Goal: Task Accomplishment & Management: Complete application form

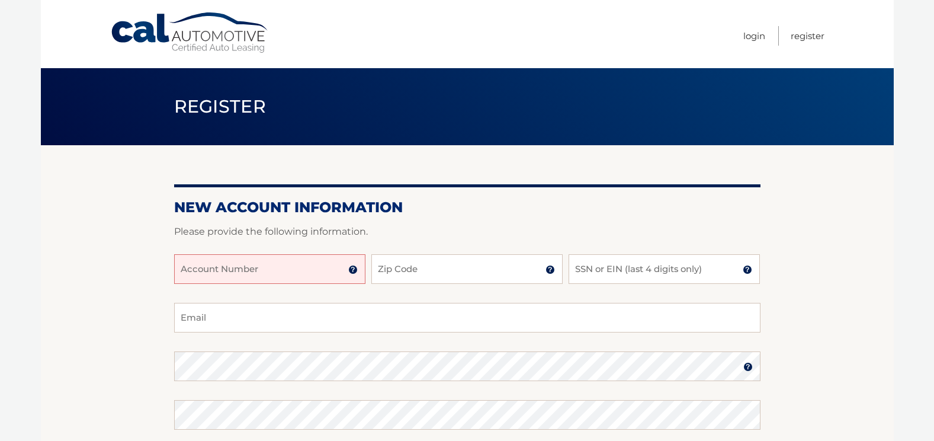
click at [318, 271] on input "Account Number" at bounding box center [269, 269] width 191 height 30
type input "44456015943"
click at [448, 270] on input "Zip Code" at bounding box center [466, 269] width 191 height 30
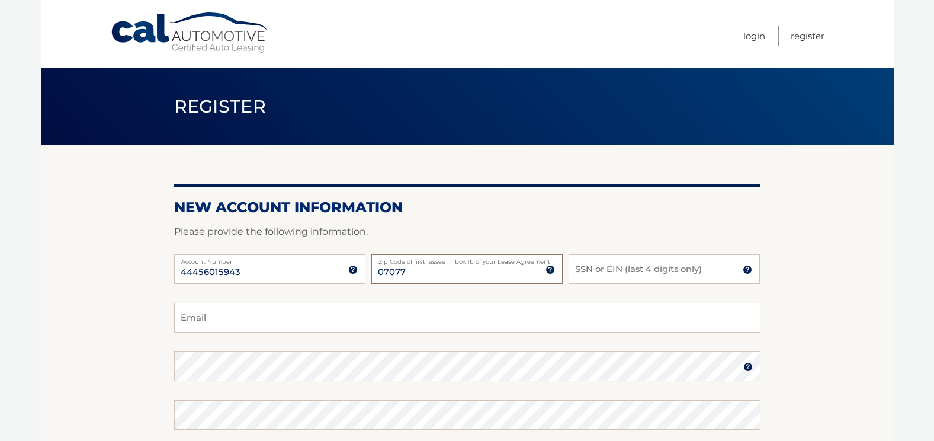
type input "07077"
click at [624, 273] on input "SSN or EIN (last 4 digits only)" at bounding box center [664, 269] width 191 height 30
type input "1494"
drag, startPoint x: 236, startPoint y: 322, endPoint x: 244, endPoint y: 325, distance: 8.8
click at [236, 322] on input "Email" at bounding box center [467, 318] width 586 height 30
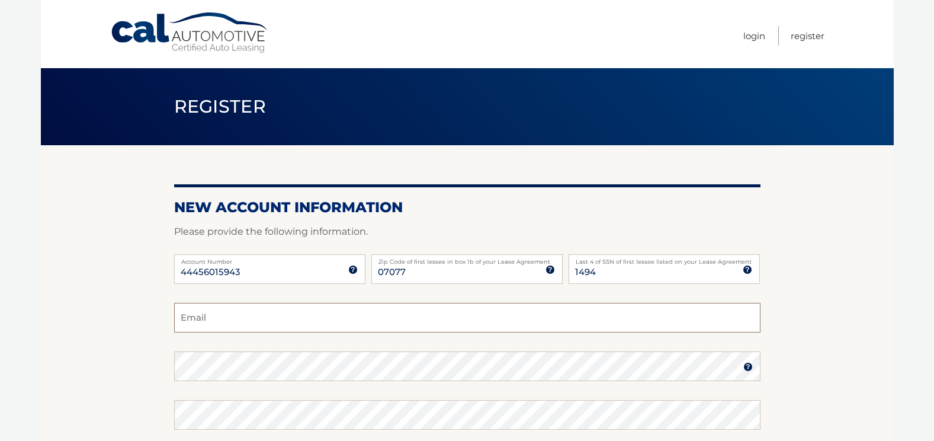
type input "sarnomlsr@gmail.com"
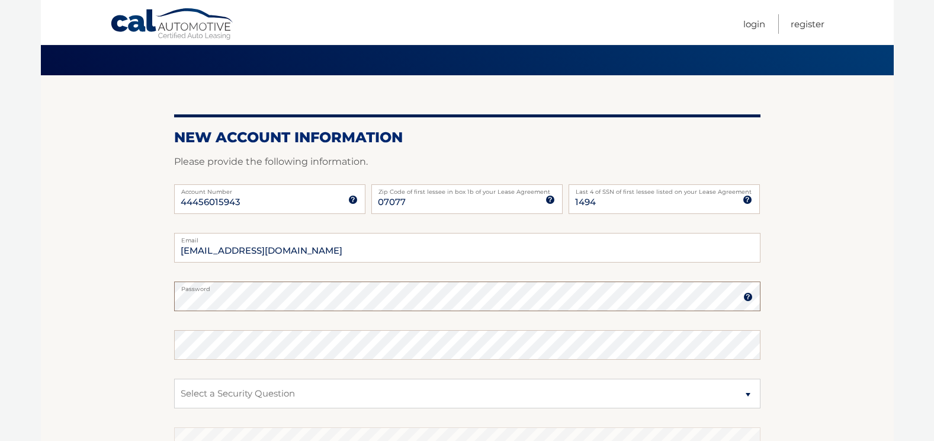
scroll to position [178, 0]
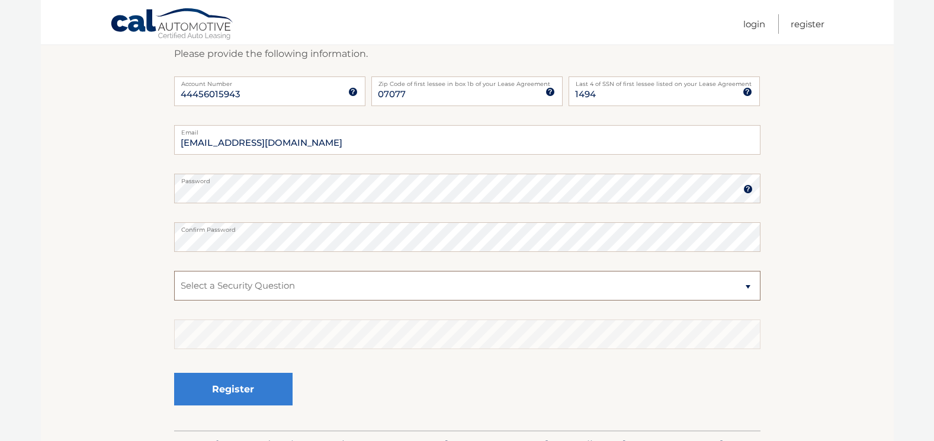
click at [336, 282] on select "Select a Security Question What was the name of your elementary school? What is…" at bounding box center [467, 286] width 586 height 30
select select "2"
click at [174, 271] on select "Select a Security Question What was the name of your elementary school? What is…" at bounding box center [467, 286] width 586 height 30
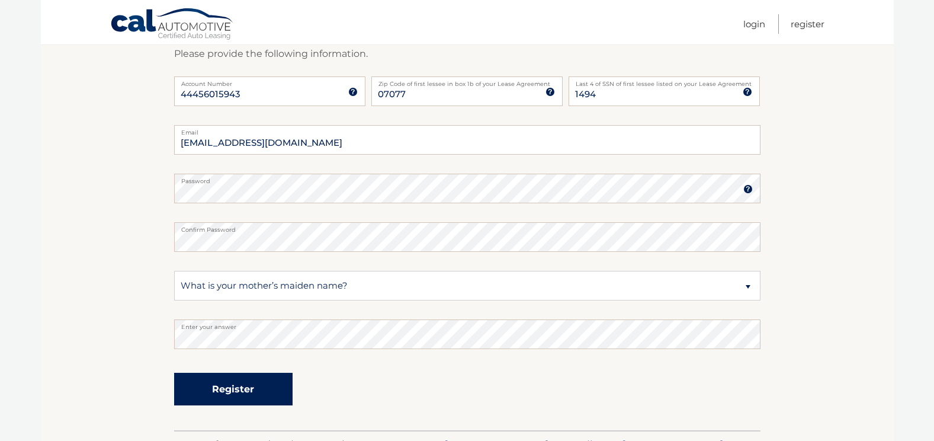
click at [242, 388] on button "Register" at bounding box center [233, 389] width 118 height 33
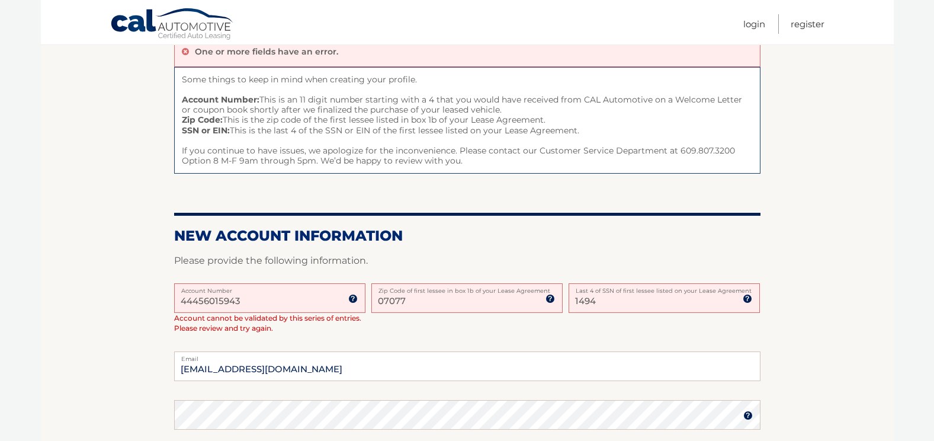
scroll to position [118, 0]
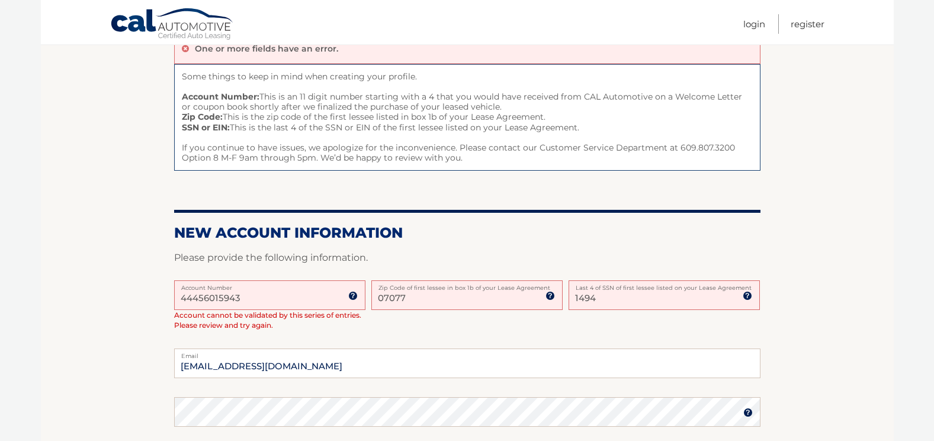
click at [258, 298] on input "44456015943" at bounding box center [269, 295] width 191 height 30
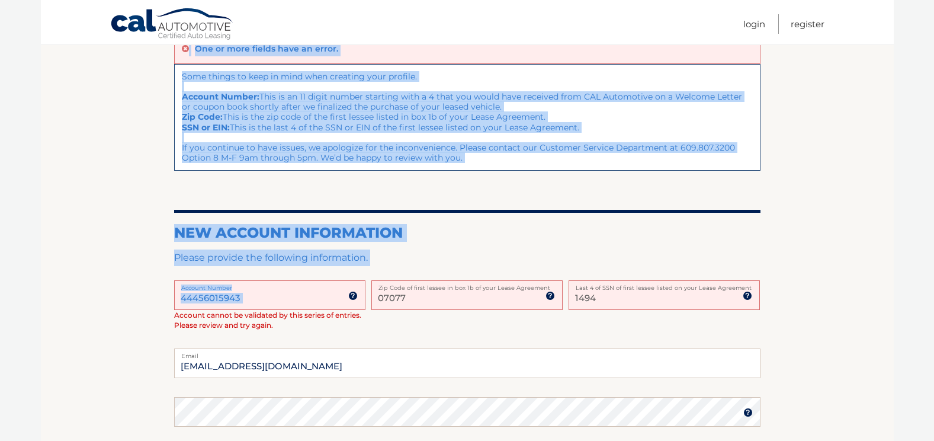
drag, startPoint x: 256, startPoint y: 289, endPoint x: 42, endPoint y: 281, distance: 214.0
click at [42, 281] on section "One or more fields have an error. Some things to keep in mind when creating you…" at bounding box center [467, 340] width 853 height 627
click at [284, 300] on input "44456015943" at bounding box center [269, 295] width 191 height 30
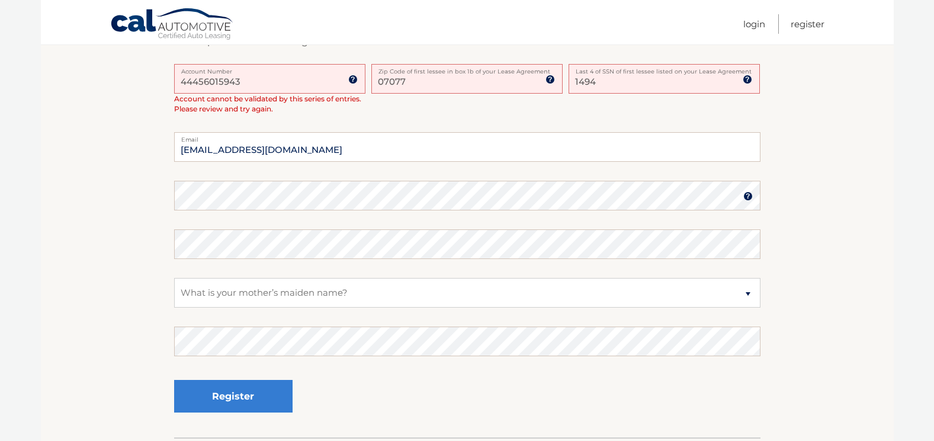
scroll to position [355, 0]
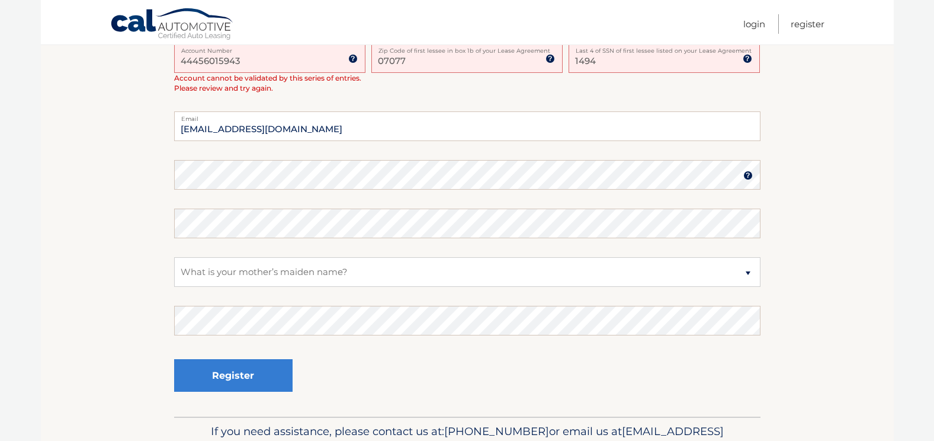
drag, startPoint x: 273, startPoint y: 60, endPoint x: 84, endPoint y: 51, distance: 189.8
click at [89, 49] on section "One or more fields have an error. Some things to keep in mind when creating you…" at bounding box center [467, 103] width 853 height 627
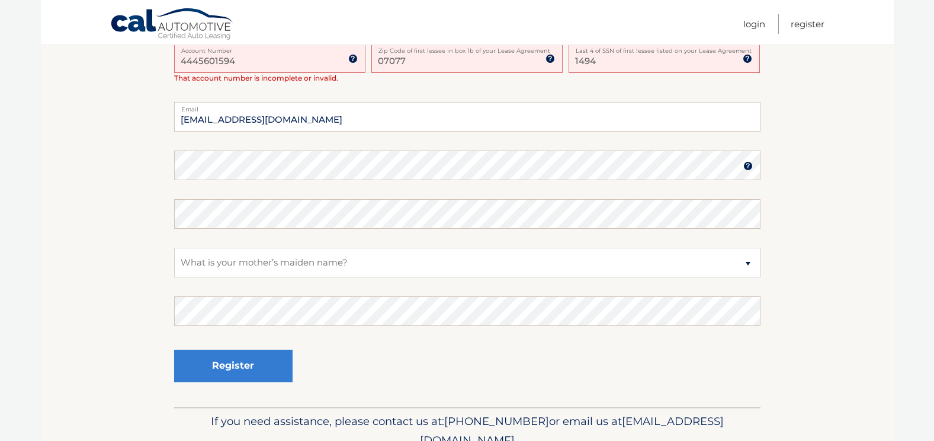
type input "44456015943"
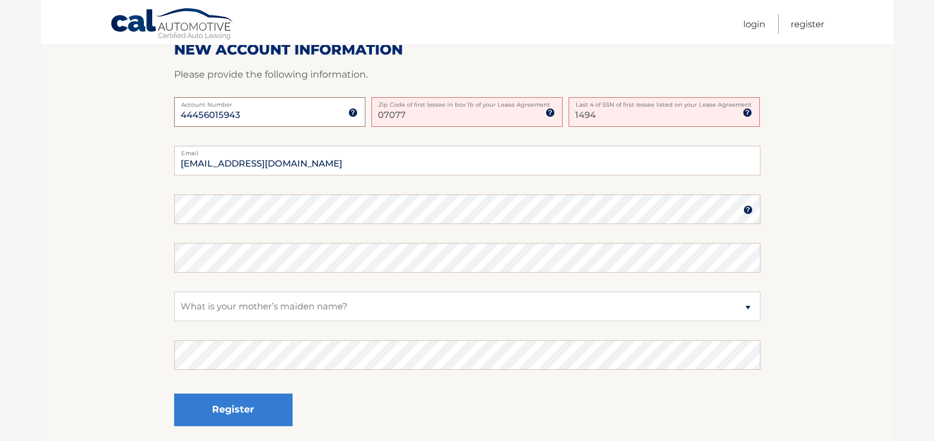
scroll to position [178, 0]
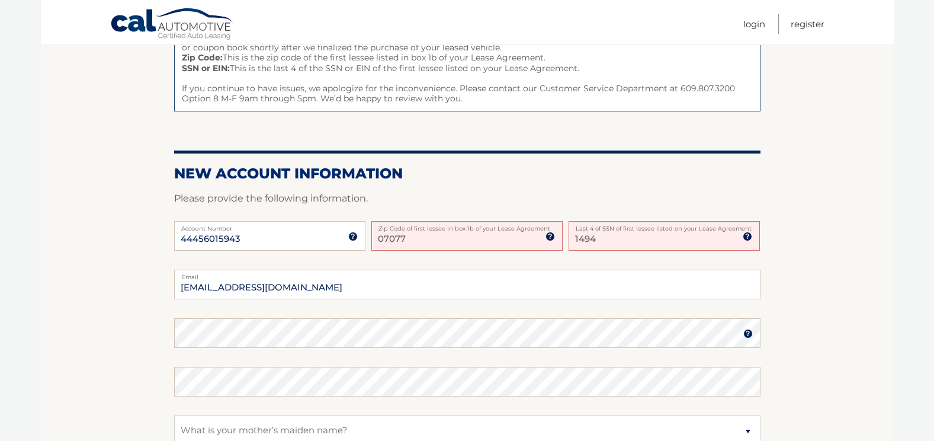
drag, startPoint x: 618, startPoint y: 246, endPoint x: 543, endPoint y: 245, distance: 75.2
click at [543, 245] on div "44456015943 Account Number 11 digit account number provided on your coupon book…" at bounding box center [467, 245] width 586 height 49
type input "5751"
click at [336, 290] on input "sarnomlsr@gmail.com" at bounding box center [467, 285] width 586 height 30
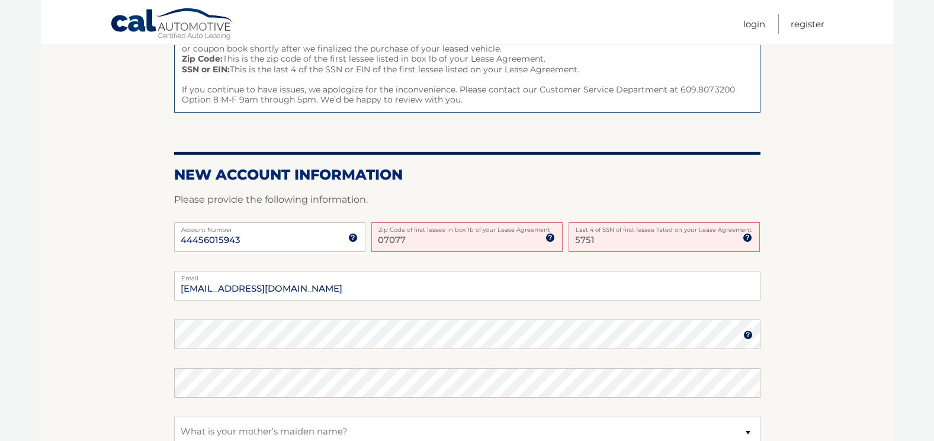
click at [283, 318] on fieldset "sarnomlsr@gmail.com Email Password Password should be a minimum of 6 characters…" at bounding box center [467, 423] width 586 height 305
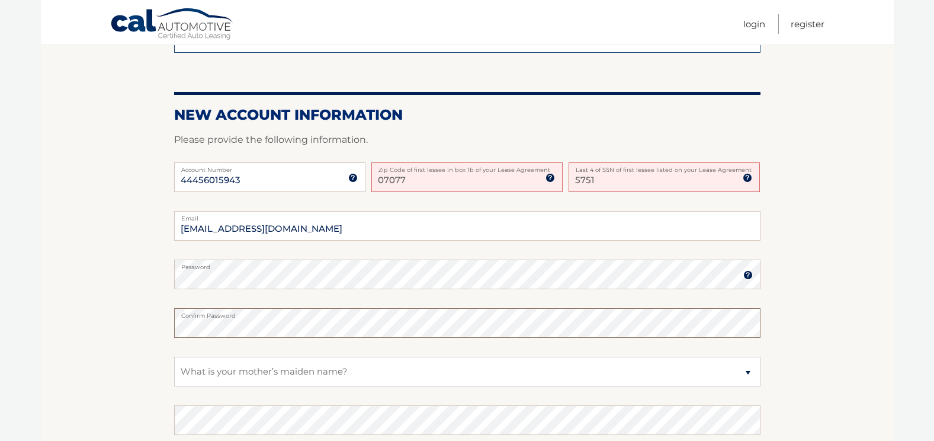
scroll to position [354, 0]
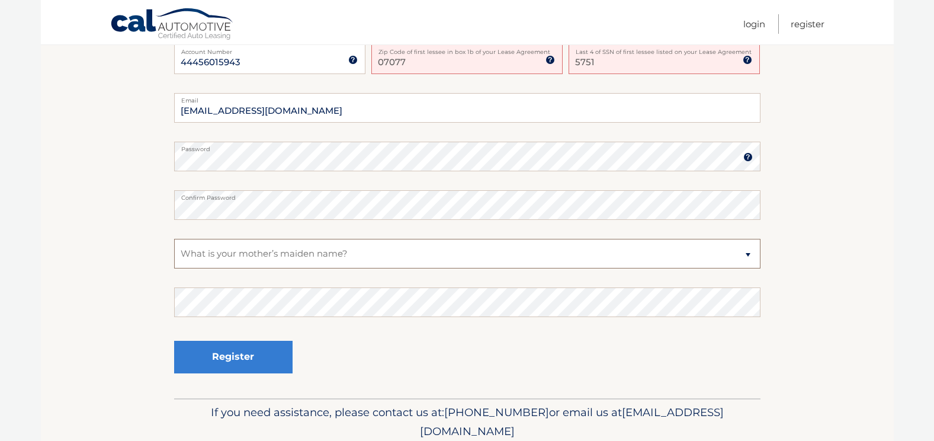
click at [416, 251] on select "Select a Security Question What was the name of your elementary school? What is…" at bounding box center [467, 254] width 586 height 30
click at [815, 255] on section "One or more fields have an error. Some things to keep in mind when creating you…" at bounding box center [467, 94] width 853 height 607
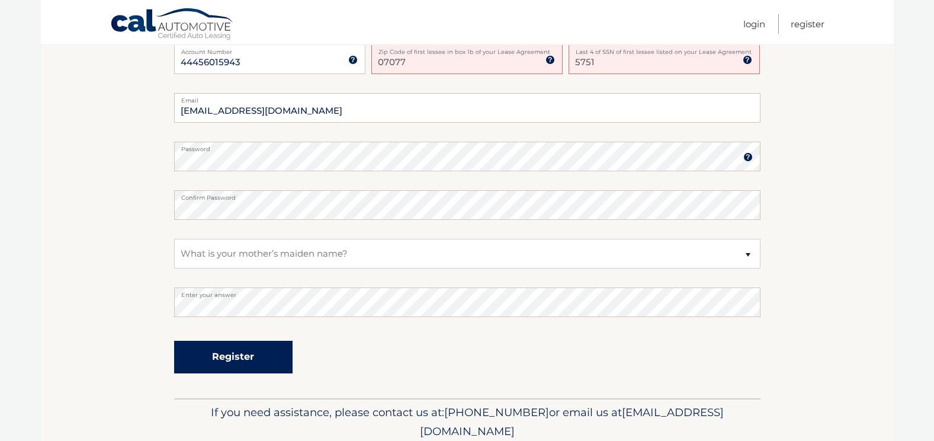
click at [259, 347] on button "Register" at bounding box center [233, 357] width 118 height 33
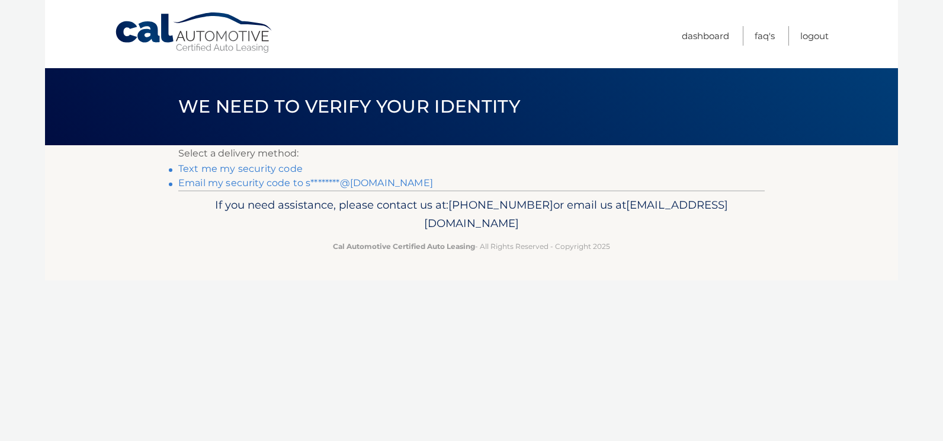
click at [248, 168] on link "Text me my security code" at bounding box center [240, 168] width 124 height 11
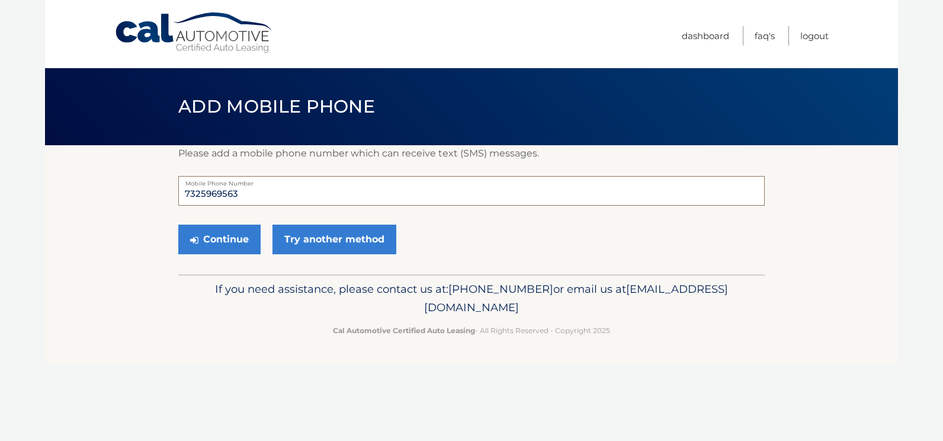
drag, startPoint x: 260, startPoint y: 191, endPoint x: 64, endPoint y: 186, distance: 196.2
click at [65, 186] on section "Please add a mobile phone number which can receive text (SMS) messages. 7325969…" at bounding box center [471, 209] width 853 height 129
type input "7327446919"
click at [242, 239] on button "Continue" at bounding box center [219, 240] width 82 height 30
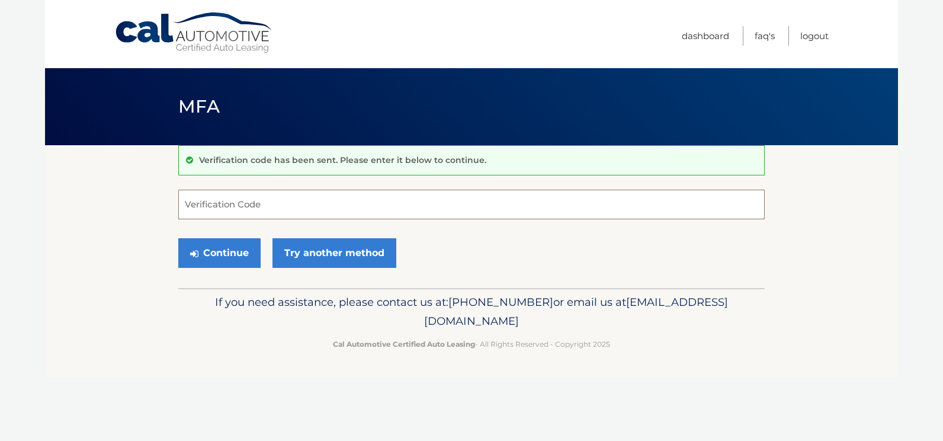
click at [302, 211] on input "Verification Code" at bounding box center [471, 205] width 586 height 30
type input "0111111"
click at [237, 256] on button "Continue" at bounding box center [219, 253] width 82 height 30
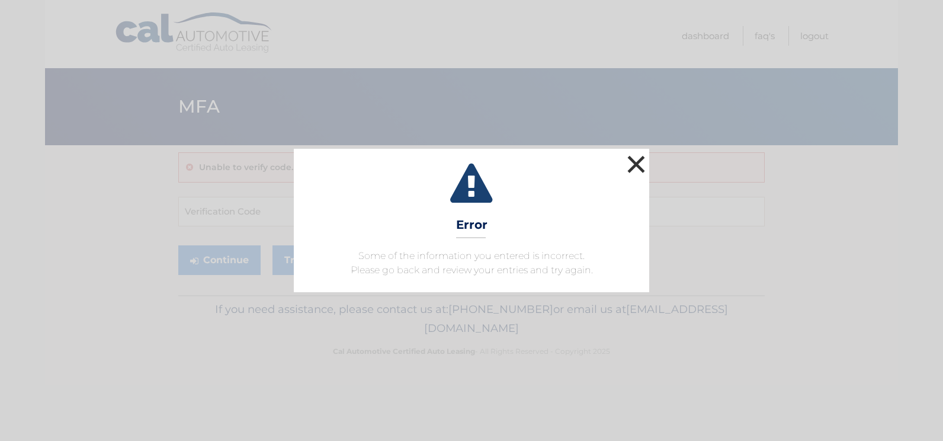
click at [631, 163] on button "×" at bounding box center [636, 164] width 24 height 24
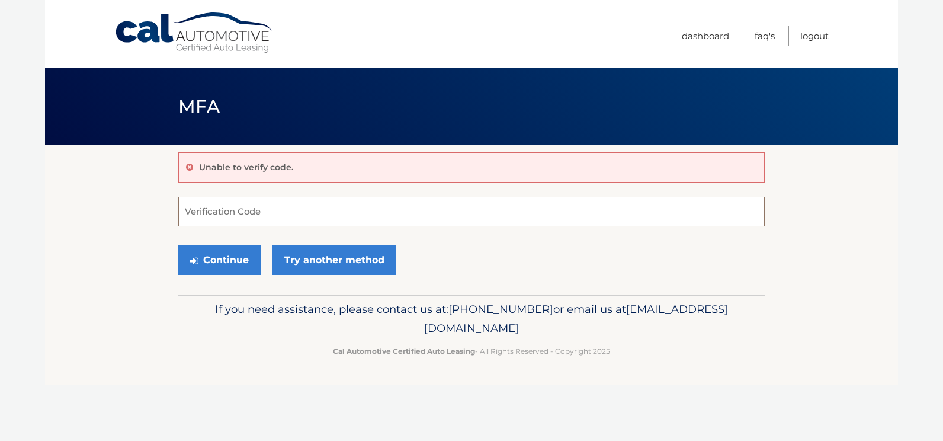
click at [275, 209] on input "Verification Code" at bounding box center [471, 212] width 586 height 30
type input "011111"
click at [215, 263] on button "Continue" at bounding box center [219, 260] width 82 height 30
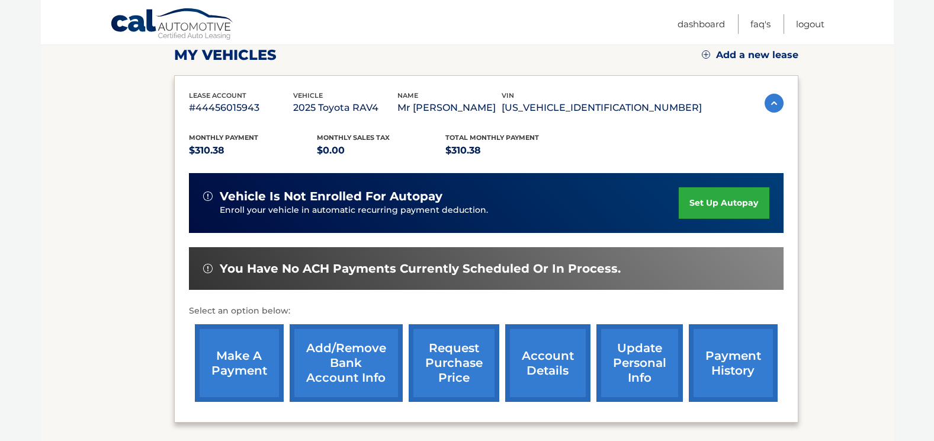
scroll to position [237, 0]
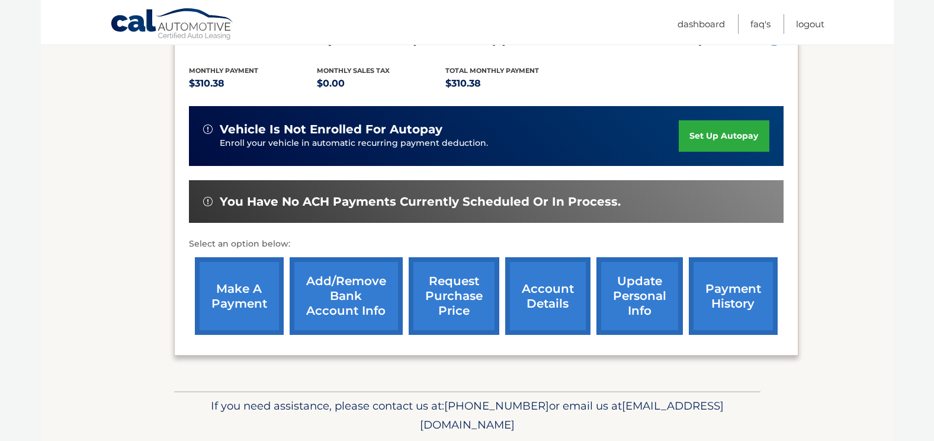
click at [227, 299] on link "make a payment" at bounding box center [239, 296] width 89 height 78
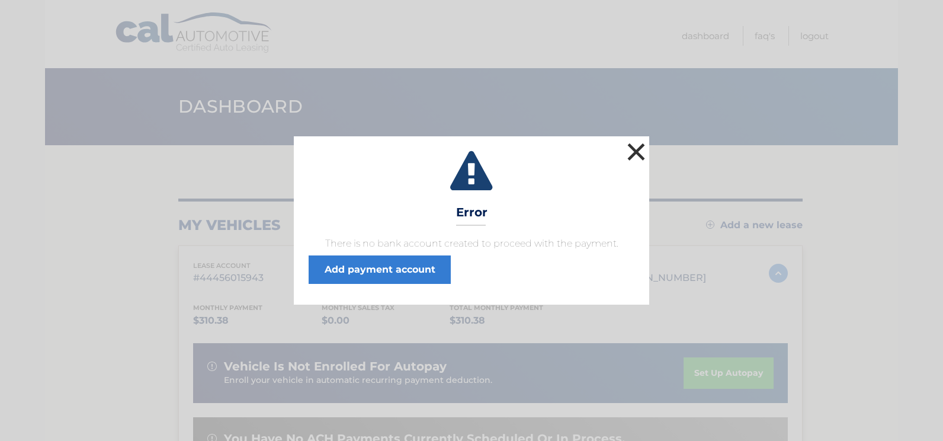
click at [628, 152] on button "×" at bounding box center [636, 152] width 24 height 24
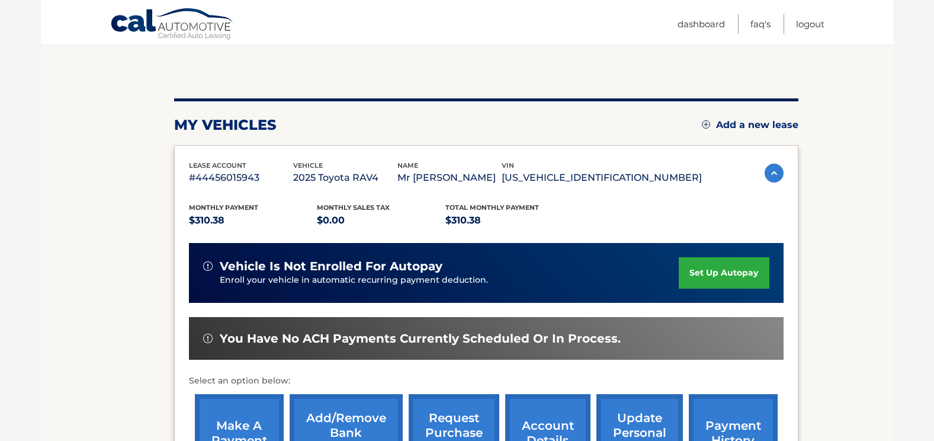
scroll to position [237, 0]
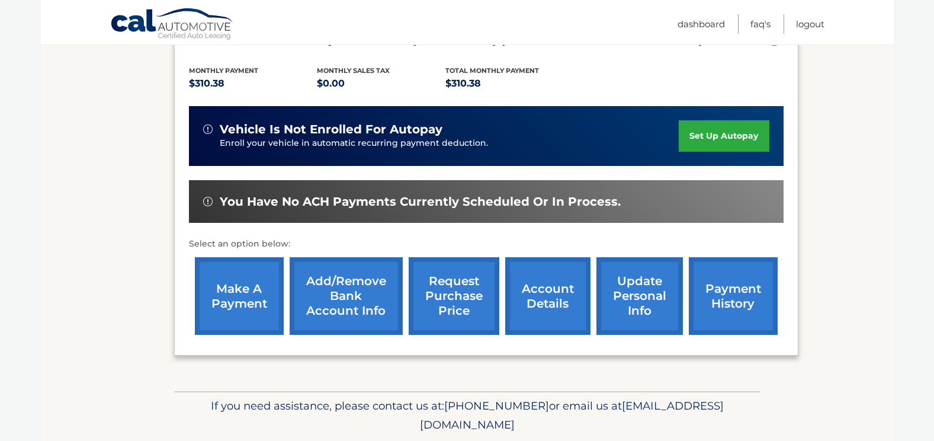
click at [241, 293] on link "make a payment" at bounding box center [239, 296] width 89 height 78
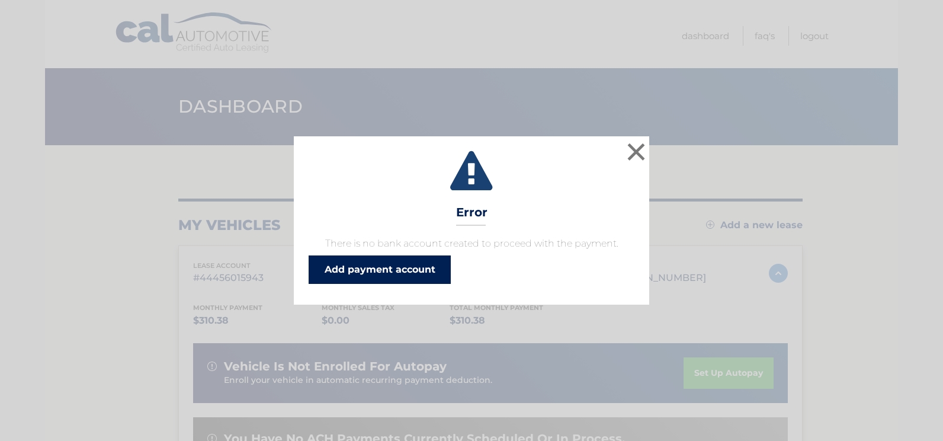
click at [393, 275] on link "Add payment account" at bounding box center [380, 269] width 142 height 28
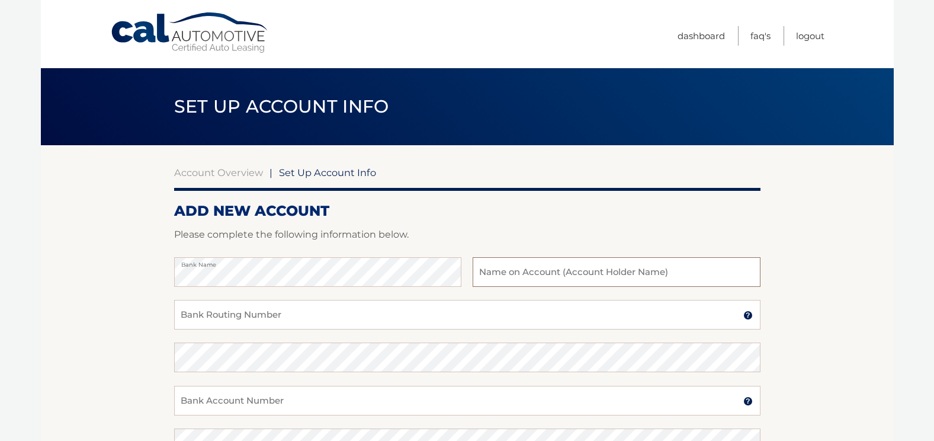
click at [538, 275] on input "text" at bounding box center [616, 272] width 287 height 30
drag, startPoint x: 518, startPoint y: 278, endPoint x: 513, endPoint y: 271, distance: 8.5
click at [518, 277] on input "text" at bounding box center [616, 272] width 287 height 30
click at [509, 265] on input "text" at bounding box center [616, 272] width 287 height 30
type input "[PERSON_NAME]"
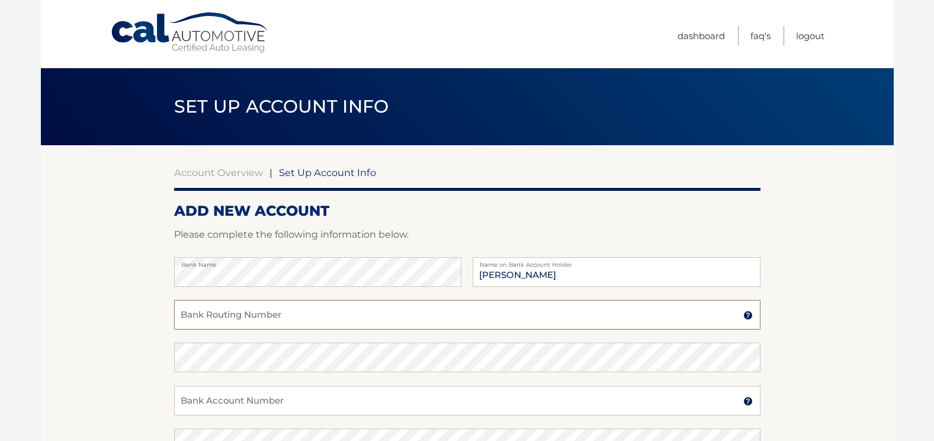
click at [396, 315] on input "Bank Routing Number" at bounding box center [467, 315] width 586 height 30
type input "031201360"
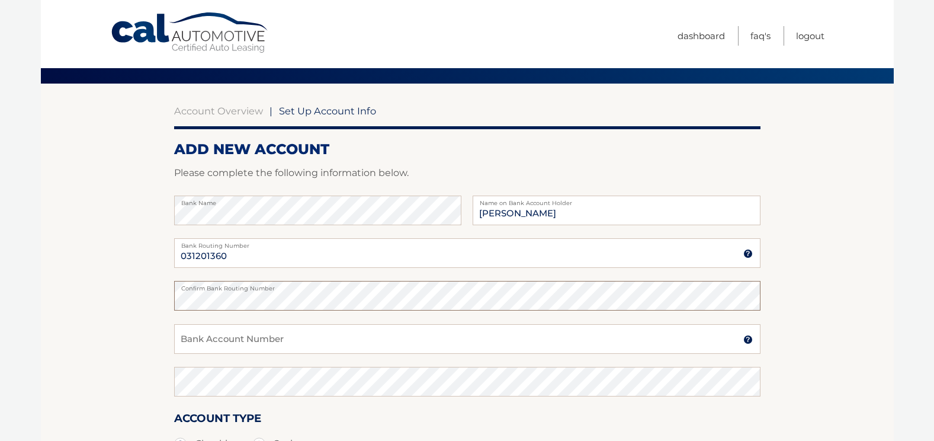
scroll to position [118, 0]
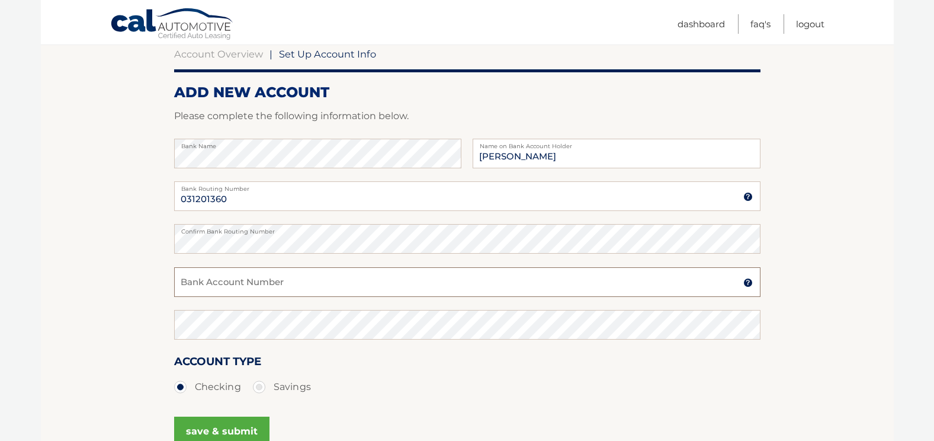
click at [329, 289] on input "Bank Account Number" at bounding box center [467, 282] width 586 height 30
type input "7859284072"
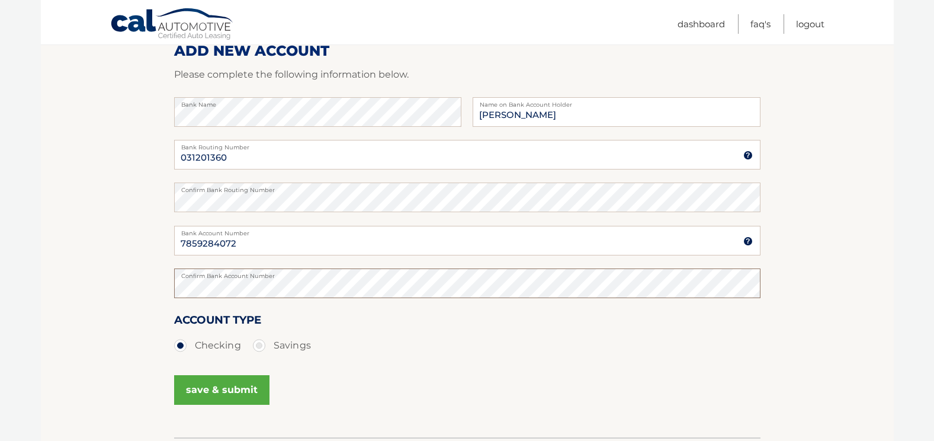
scroll to position [246, 0]
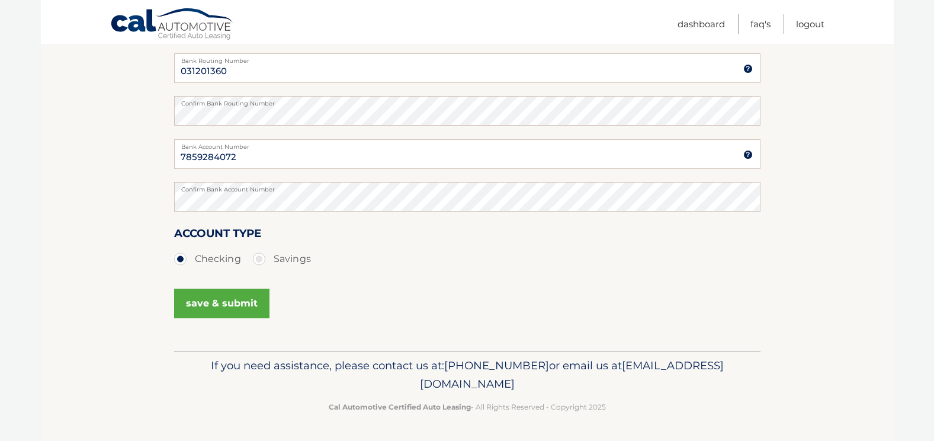
click at [230, 304] on button "save & submit" at bounding box center [221, 303] width 95 height 30
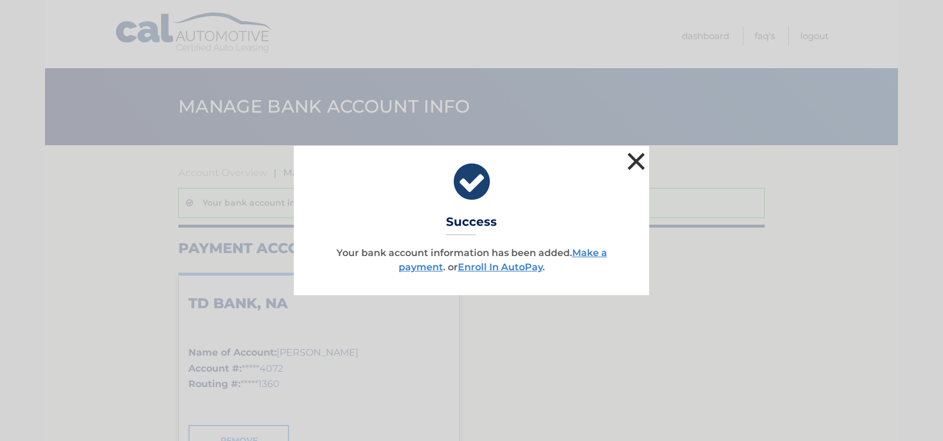
click at [630, 158] on button "×" at bounding box center [636, 161] width 24 height 24
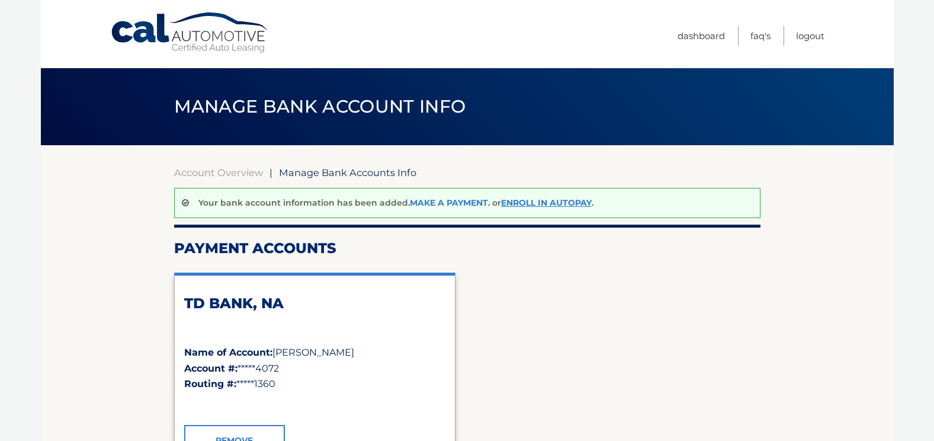
click at [441, 201] on link "Make a payment" at bounding box center [449, 202] width 78 height 11
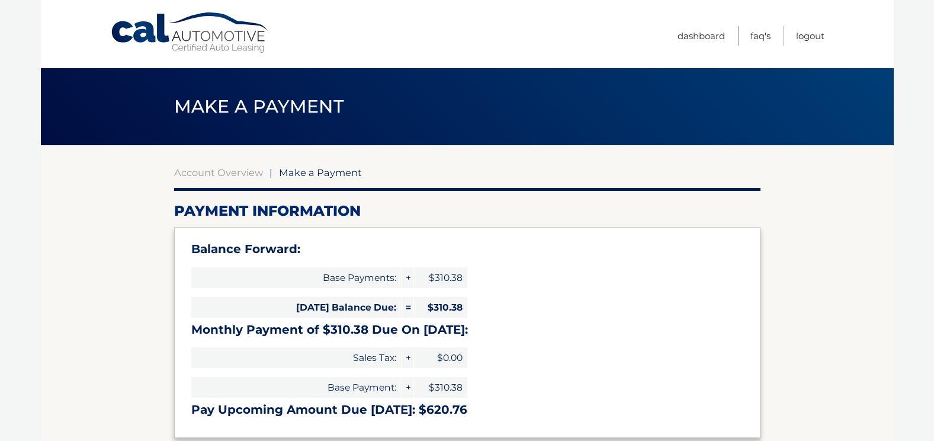
select select "NjRjNzRmZTAtNDM1ZC00YjRlLTk3NzYtM2NiY2Q0Y2I2OWUx"
click at [208, 174] on link "Account Overview" at bounding box center [218, 172] width 89 height 12
